Goal: Manage account settings

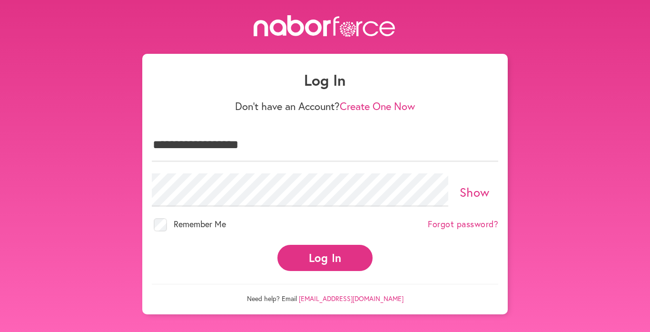
type input "**********"
click at [302, 258] on button "Log In" at bounding box center [324, 258] width 95 height 26
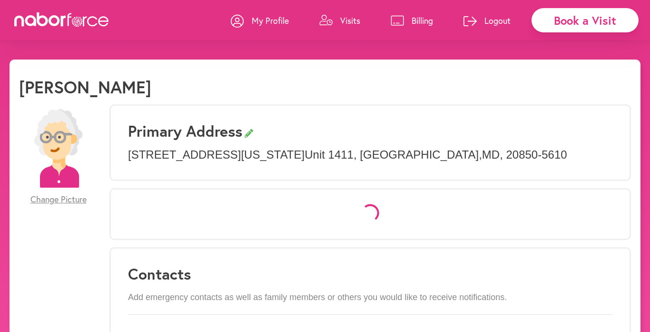
select select "*"
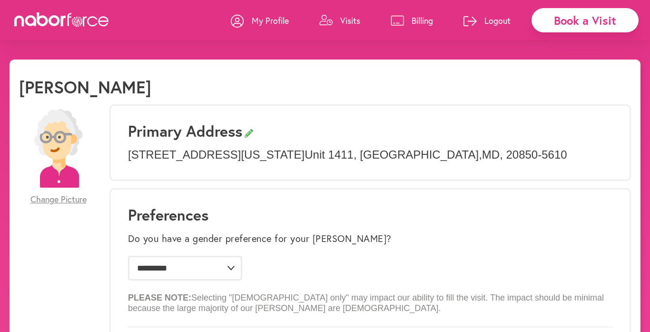
click at [425, 25] on p "Billing" at bounding box center [422, 20] width 21 height 11
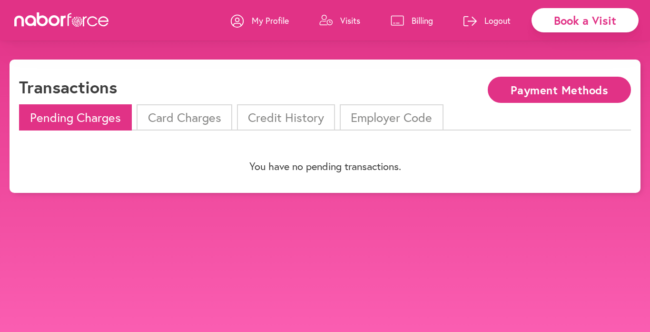
click at [181, 118] on li "Card Charges" at bounding box center [184, 117] width 95 height 26
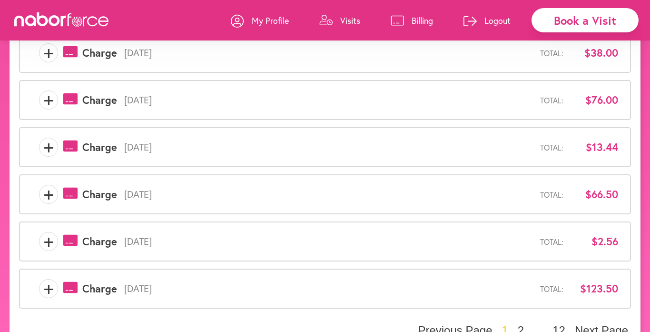
scroll to position [324, 0]
click at [48, 286] on span "+" at bounding box center [48, 287] width 18 height 19
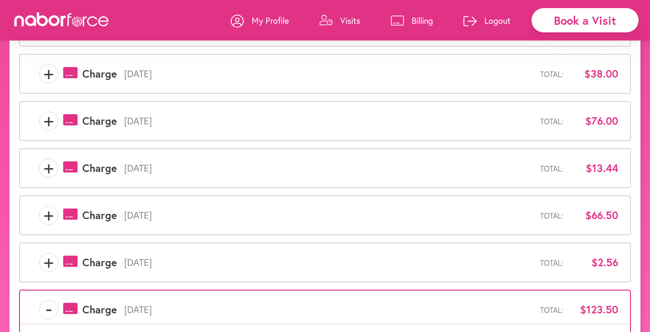
scroll to position [286, 0]
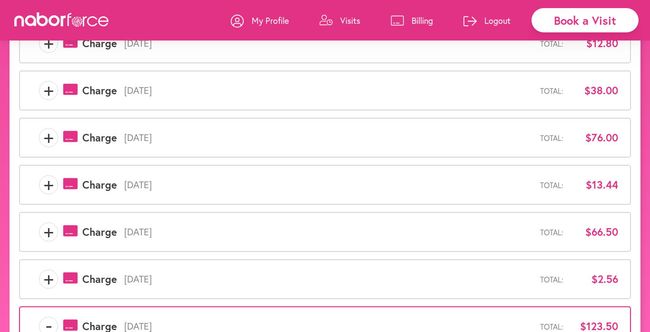
click at [50, 137] on span "+" at bounding box center [48, 137] width 18 height 19
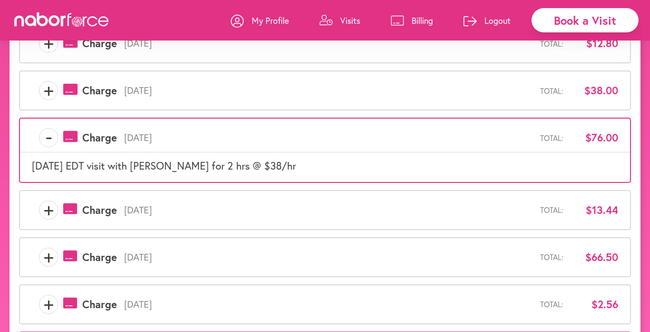
click at [54, 95] on span "+" at bounding box center [48, 90] width 18 height 19
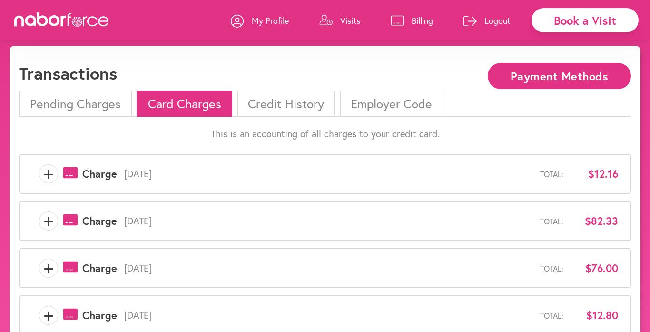
scroll to position [0, 0]
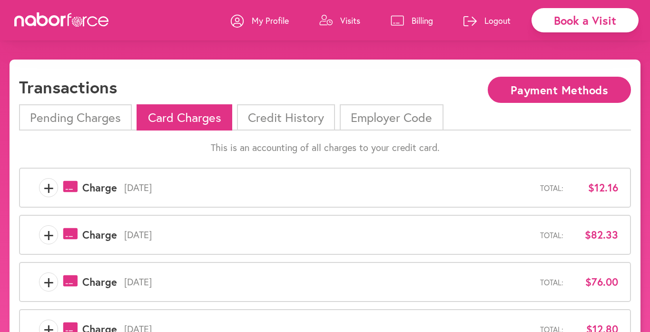
click at [351, 22] on p "Visits" at bounding box center [350, 20] width 20 height 11
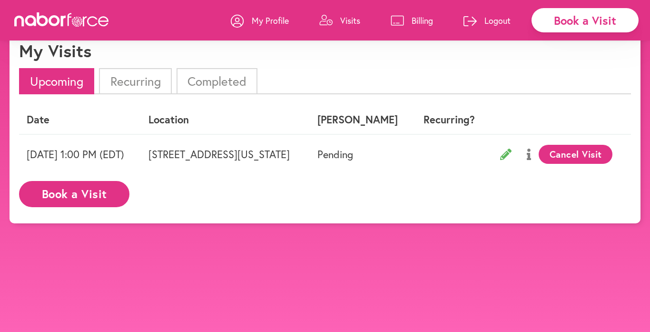
scroll to position [38, 0]
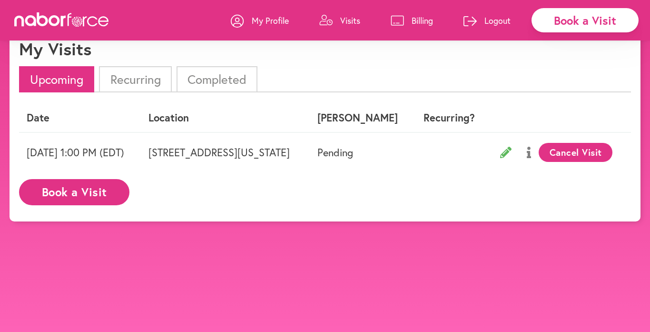
click at [350, 22] on p "Visits" at bounding box center [350, 20] width 20 height 11
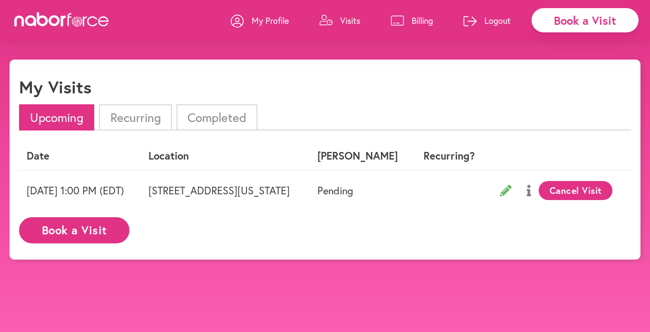
click at [426, 20] on p "Billing" at bounding box center [422, 20] width 21 height 11
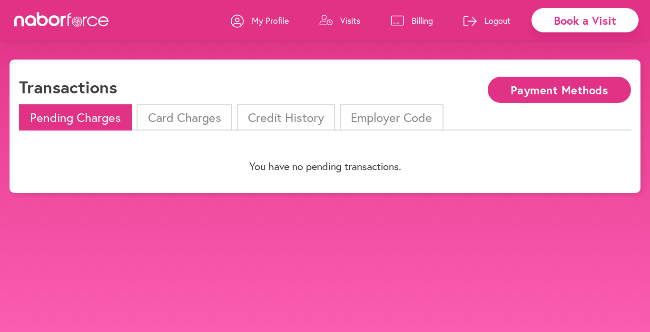
click at [159, 121] on li "Card Charges" at bounding box center [184, 117] width 95 height 26
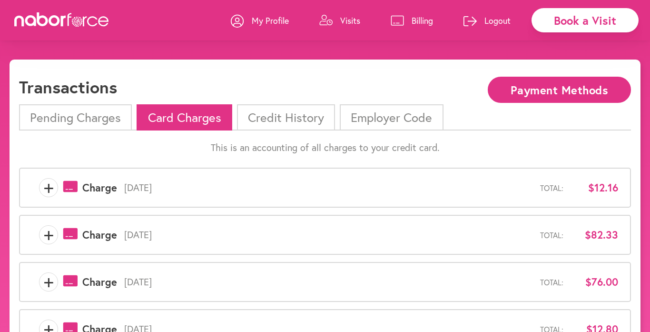
click at [84, 18] on icon at bounding box center [85, 21] width 4 height 10
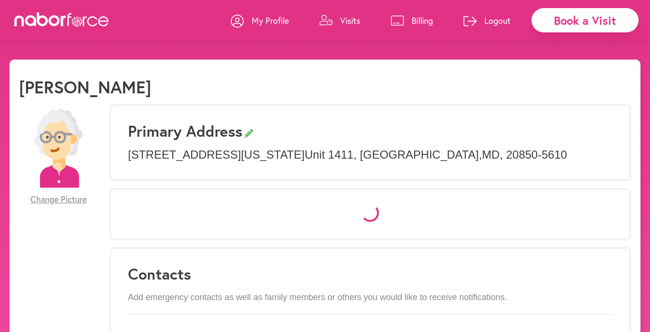
select select "*"
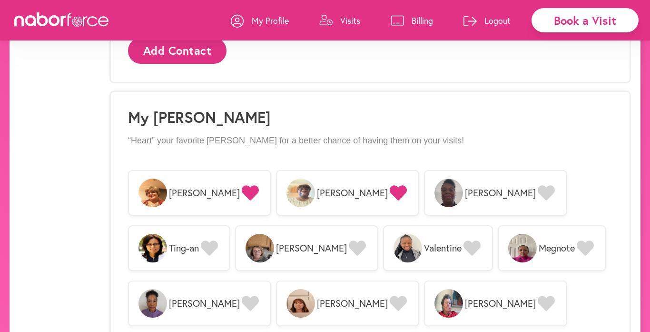
scroll to position [761, 0]
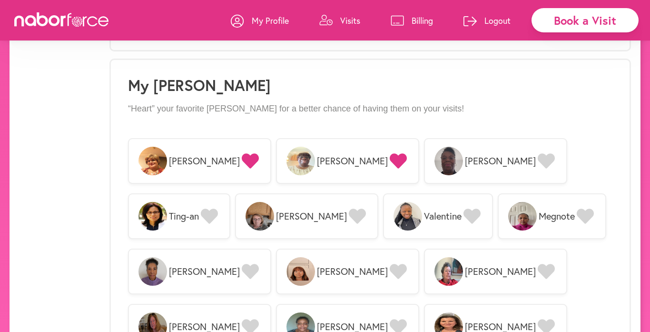
click at [390, 161] on icon at bounding box center [398, 160] width 17 height 15
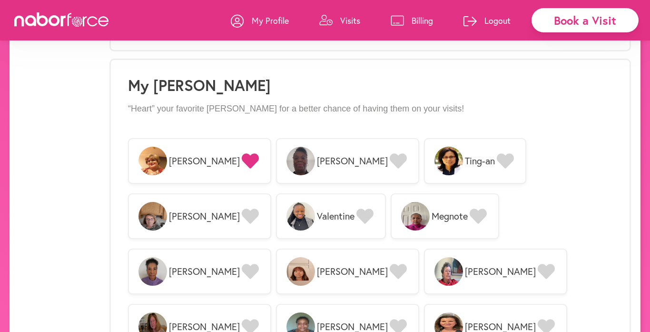
click at [390, 157] on icon at bounding box center [398, 160] width 17 height 15
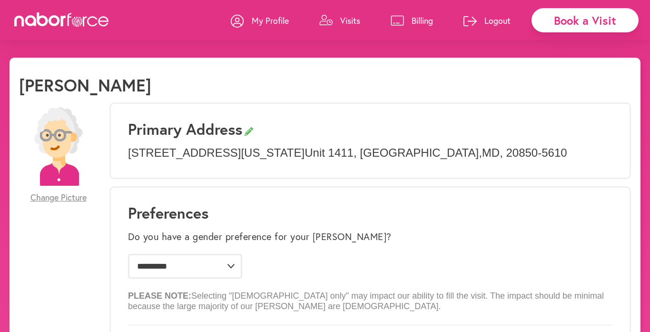
scroll to position [0, 0]
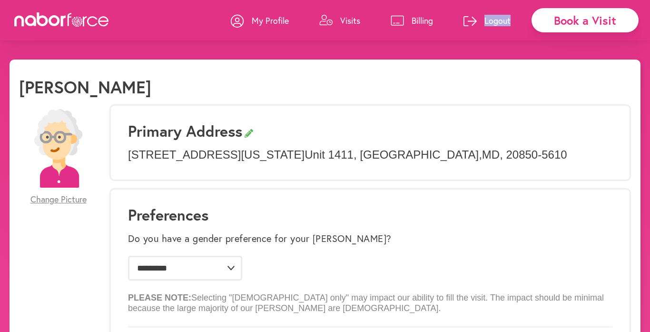
click at [490, 21] on p "Logout" at bounding box center [497, 20] width 26 height 11
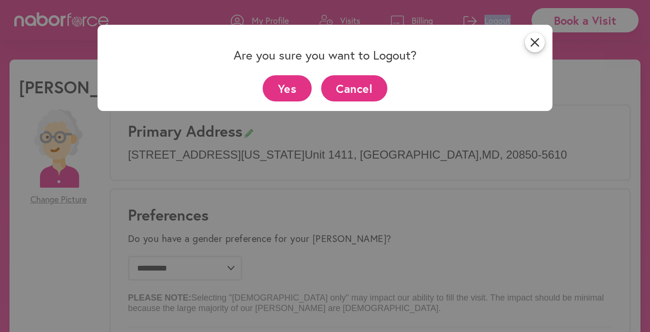
click at [295, 93] on button "Yes" at bounding box center [287, 88] width 49 height 26
